Goal: Task Accomplishment & Management: Manage account settings

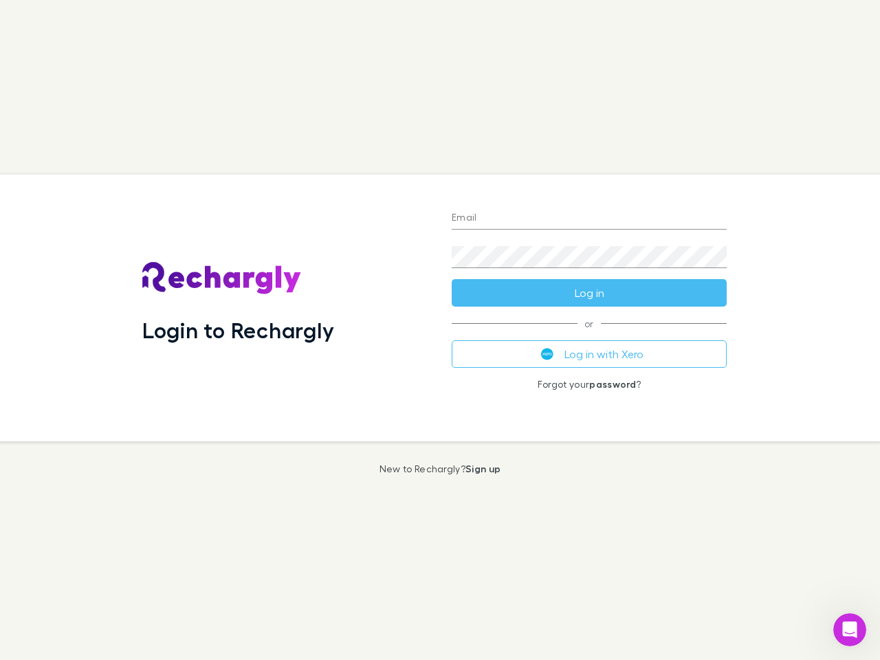
click at [440, 330] on div "Login to Rechargly" at bounding box center [285, 308] width 309 height 267
click at [589, 219] on input "Email" at bounding box center [589, 219] width 275 height 22
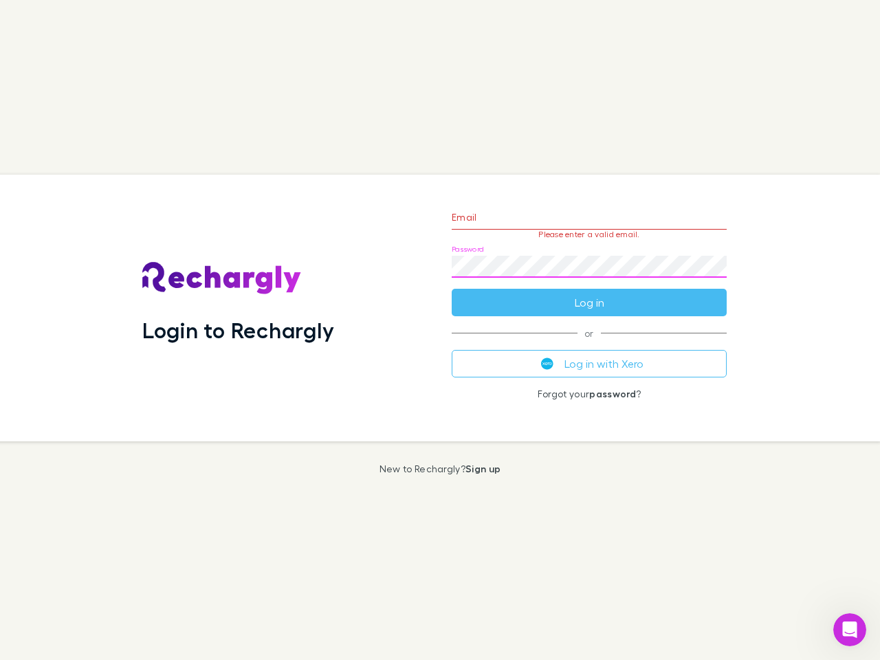
click at [589, 293] on form "Email Please enter a valid email. Password Log in" at bounding box center [589, 257] width 275 height 120
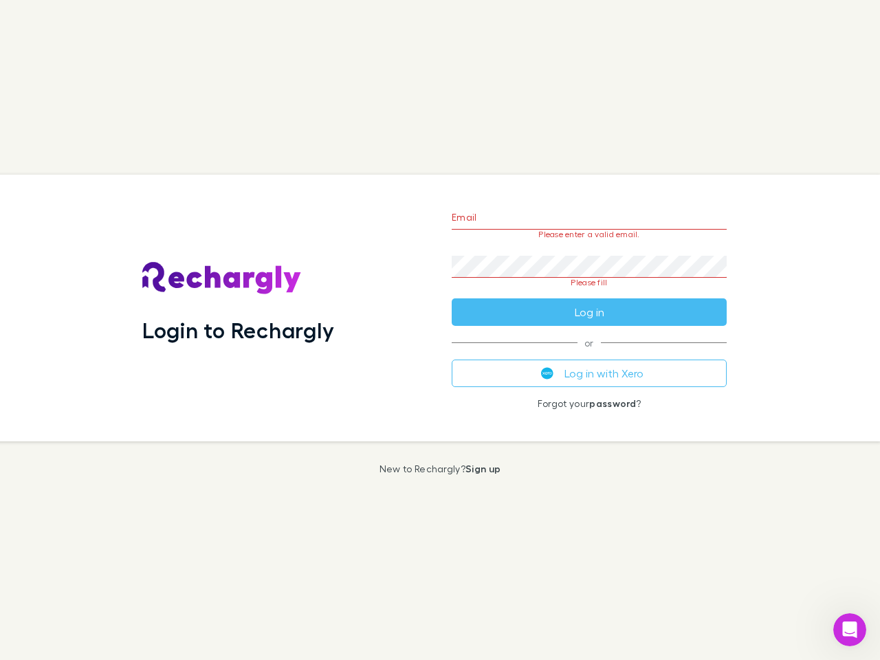
click at [589, 354] on div "Email Please enter a valid email. Password Please fill Log in or Log in with Xe…" at bounding box center [589, 308] width 297 height 267
click at [850, 630] on icon "Open Intercom Messenger" at bounding box center [850, 630] width 23 height 23
